Goal: Find specific fact: Find specific fact

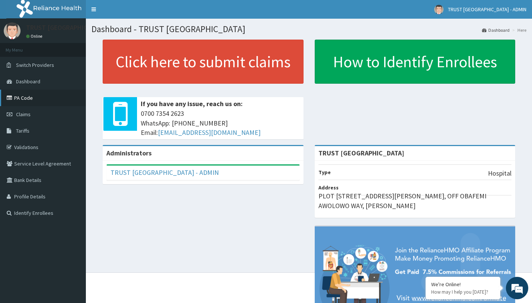
drag, startPoint x: 31, startPoint y: 97, endPoint x: 31, endPoint y: 79, distance: 18.3
click at [31, 96] on link "PA Code" at bounding box center [43, 98] width 86 height 16
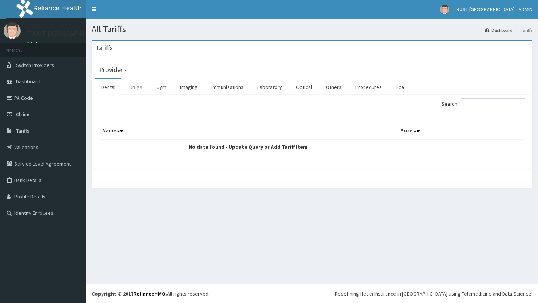
click at [141, 87] on link "Drugs" at bounding box center [135, 87] width 25 height 16
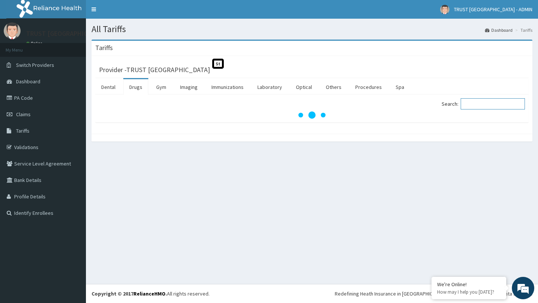
click at [481, 105] on input "Search:" at bounding box center [492, 103] width 64 height 11
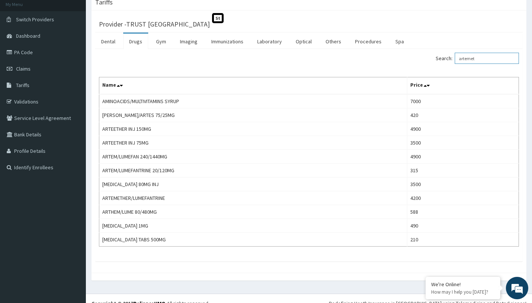
scroll to position [55, 0]
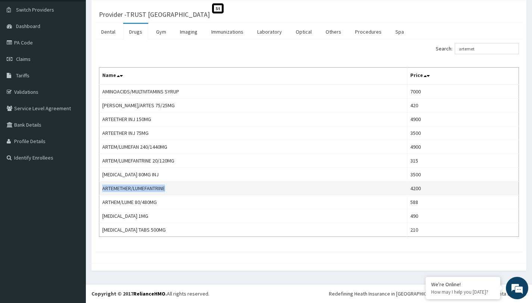
copy td "ARTEMETHER/LUMEFANTRINE"
drag, startPoint x: 182, startPoint y: 189, endPoint x: 102, endPoint y: 190, distance: 79.5
click at [102, 190] on td "ARTEMETHER/LUMEFANTRINE" at bounding box center [253, 188] width 308 height 14
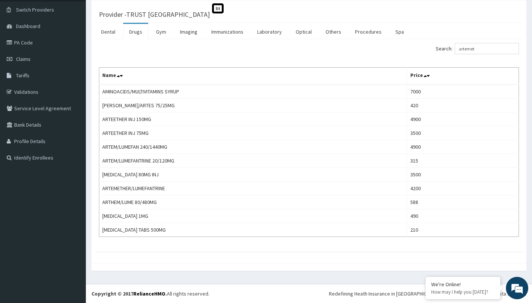
scroll to position [41, 0]
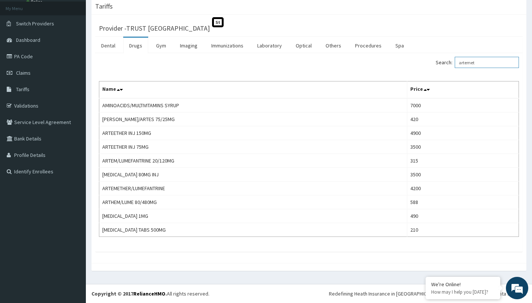
drag, startPoint x: 488, startPoint y: 65, endPoint x: 456, endPoint y: 65, distance: 32.1
click at [456, 65] on label "Search: artemet" at bounding box center [477, 62] width 83 height 11
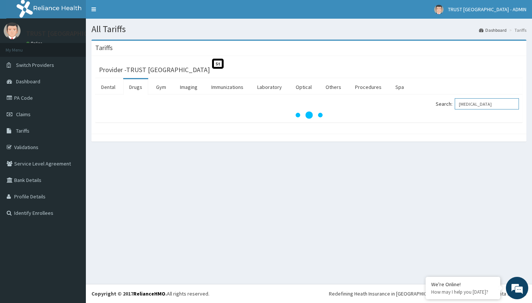
scroll to position [0, 0]
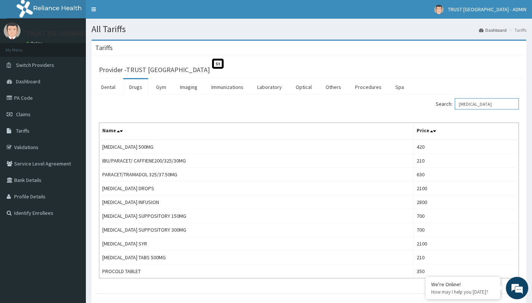
drag, startPoint x: 493, startPoint y: 103, endPoint x: 448, endPoint y: 104, distance: 45.2
click at [448, 104] on label "Search: [MEDICAL_DATA]" at bounding box center [477, 103] width 83 height 11
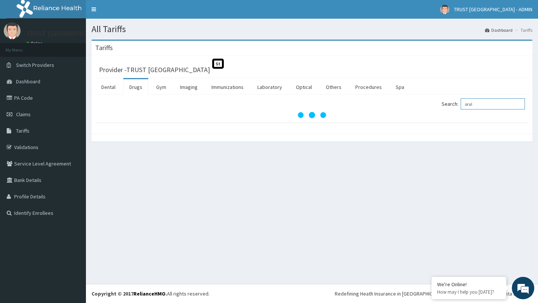
type input "oral"
